Goal: Task Accomplishment & Management: Manage account settings

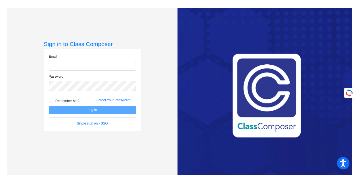
type input "[EMAIL_ADDRESS][PERSON_NAME][DOMAIN_NAME]"
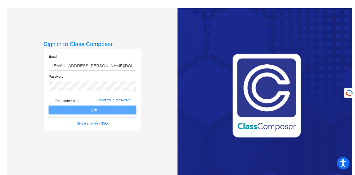
click at [96, 108] on button "Log In" at bounding box center [92, 110] width 87 height 8
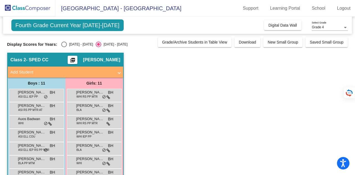
click at [69, 42] on div "[DATE] - [DATE]" at bounding box center [80, 44] width 26 height 5
click at [64, 47] on input "[DATE] - [DATE]" at bounding box center [64, 47] width 0 height 0
radio input "true"
